Goal: Navigation & Orientation: Find specific page/section

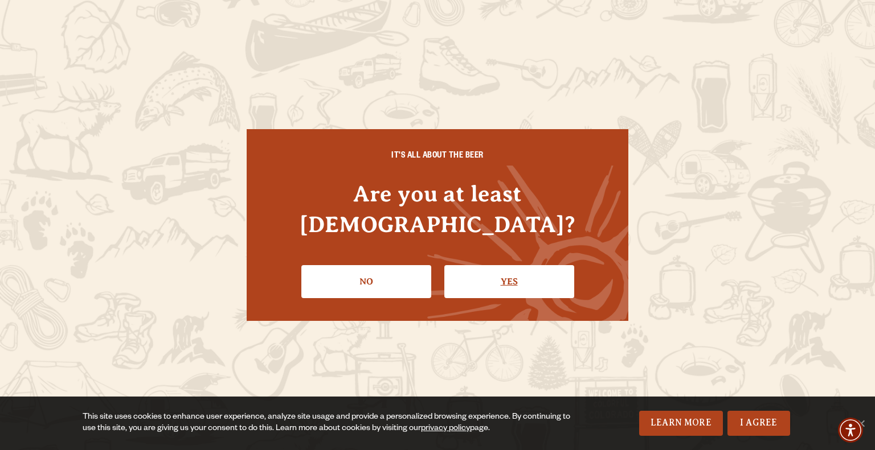
click at [507, 269] on link "Yes" at bounding box center [509, 281] width 130 height 33
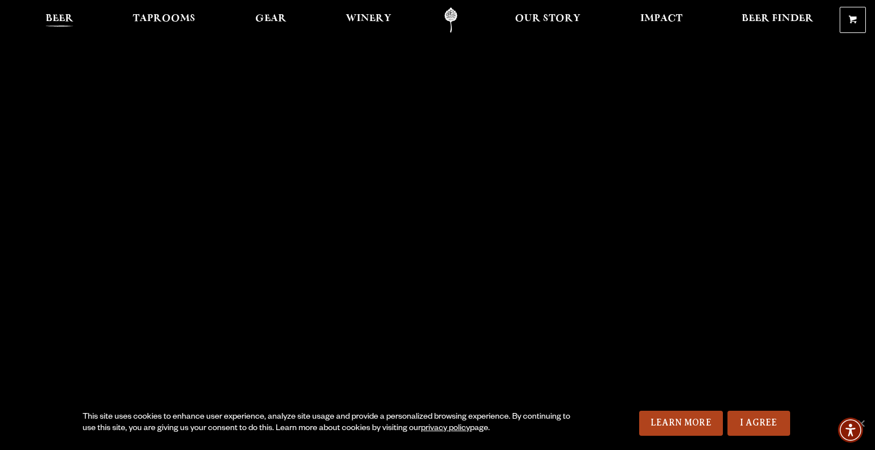
click at [67, 18] on span "Beer" at bounding box center [60, 18] width 28 height 9
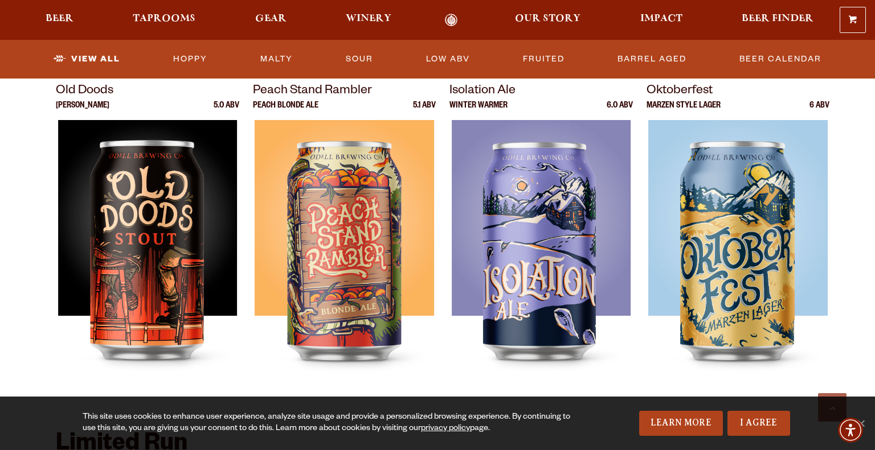
scroll to position [1584, 0]
